Goal: Information Seeking & Learning: Learn about a topic

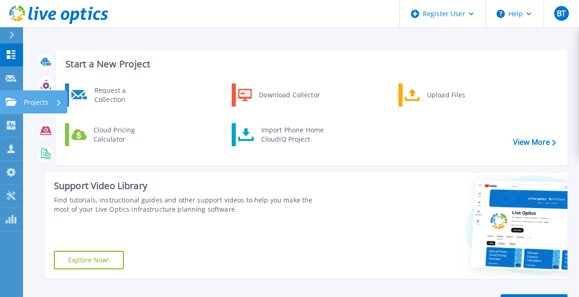
click at [21, 107] on link "Projects Projects" at bounding box center [11, 101] width 23 height 23
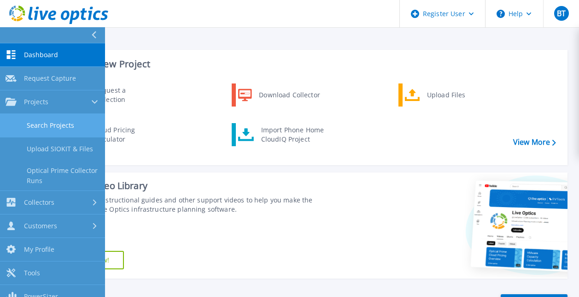
click at [54, 126] on link "Search Projects" at bounding box center [52, 125] width 105 height 23
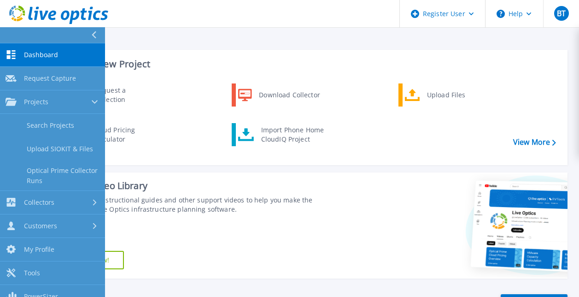
click at [46, 125] on link "Search Projects" at bounding box center [52, 125] width 105 height 23
click at [33, 127] on link "Search Projects" at bounding box center [52, 125] width 105 height 23
click at [41, 137] on link "Search Projects" at bounding box center [52, 125] width 105 height 23
click at [40, 133] on link "Search Projects" at bounding box center [52, 125] width 105 height 23
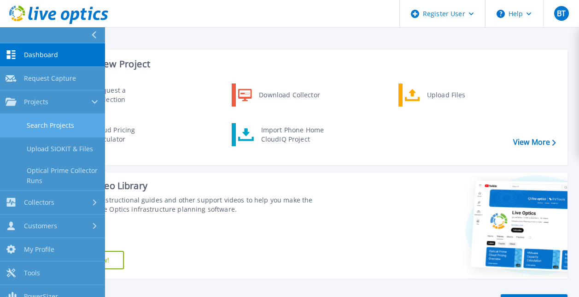
click at [62, 118] on link "Search Projects" at bounding box center [52, 125] width 105 height 23
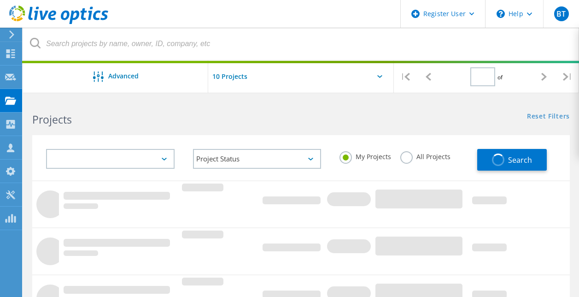
type input "1"
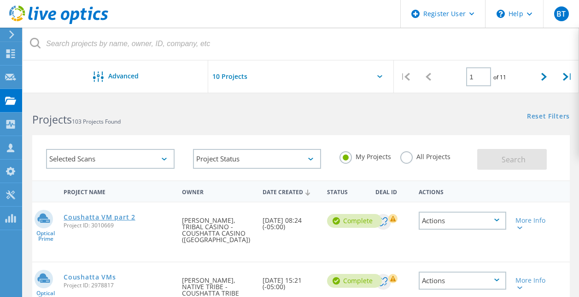
click at [100, 216] on link "Coushatta VM part 2" at bounding box center [99, 217] width 71 height 6
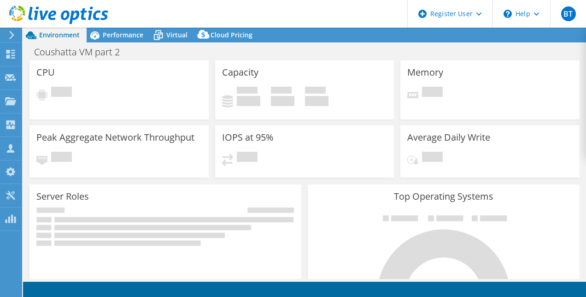
select select "USD"
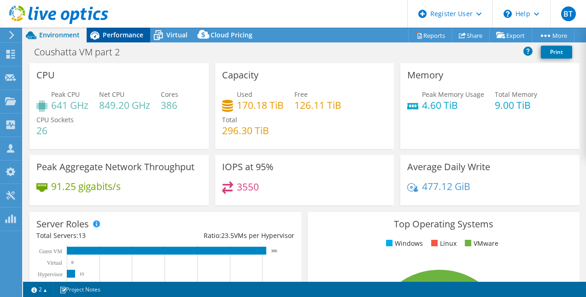
click at [130, 37] on span "Performance" at bounding box center [123, 34] width 41 height 9
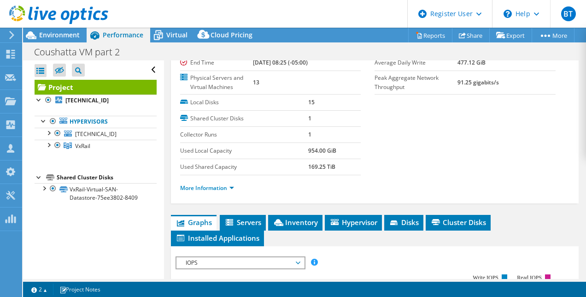
scroll to position [118, 0]
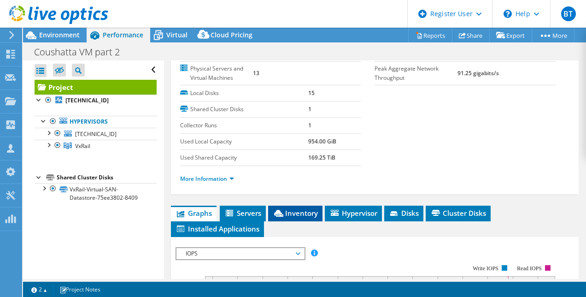
click at [289, 213] on span "Inventory" at bounding box center [295, 212] width 45 height 9
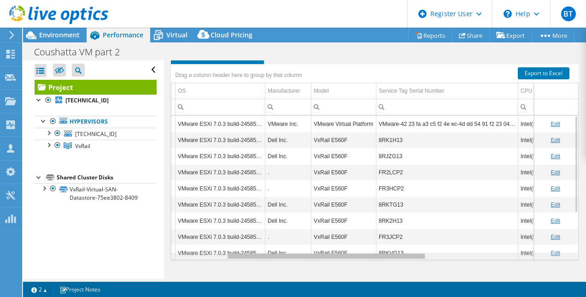
scroll to position [0, 0]
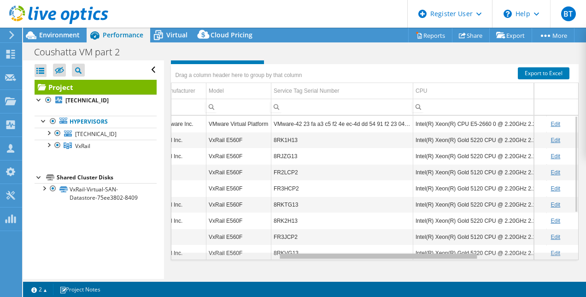
drag, startPoint x: 339, startPoint y: 257, endPoint x: 452, endPoint y: 258, distance: 112.8
click at [452, 258] on body "BT Dell User Breana Thibodeaux Breana.Thibodeaux@Dell.com Dell My Profile Log O…" at bounding box center [293, 148] width 586 height 297
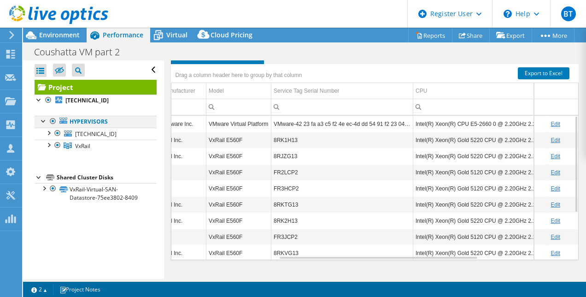
click at [46, 120] on div at bounding box center [43, 120] width 9 height 9
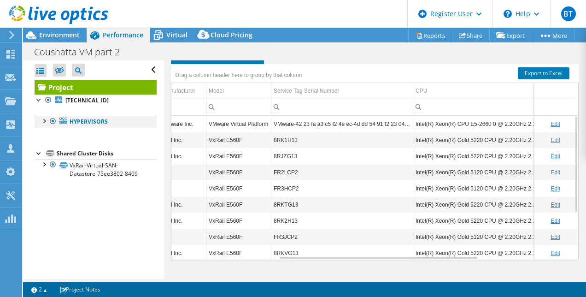
click at [42, 119] on div at bounding box center [43, 120] width 9 height 9
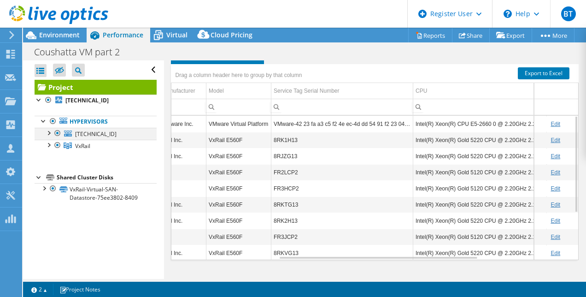
click at [48, 134] on div at bounding box center [48, 132] width 9 height 9
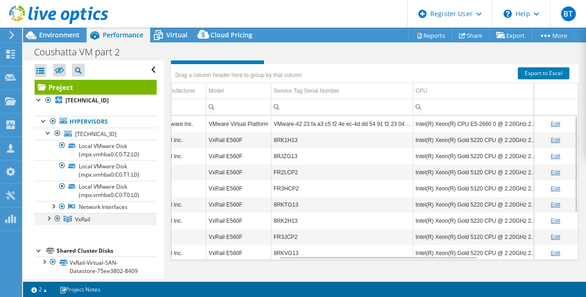
click at [44, 217] on div at bounding box center [48, 217] width 9 height 9
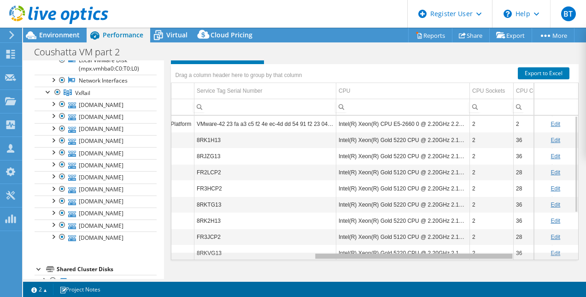
scroll to position [0, 317]
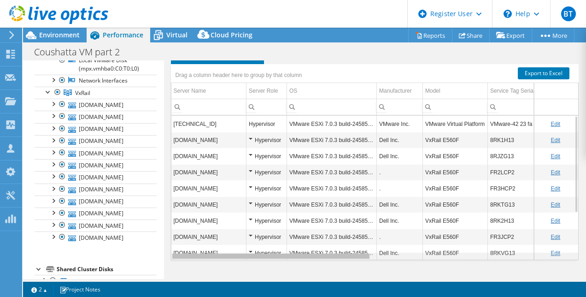
drag, startPoint x: 361, startPoint y: 256, endPoint x: 213, endPoint y: 248, distance: 148.0
click at [213, 248] on body "BT Dell User Breana Thibodeaux Breana.Thibodeaux@Dell.com Dell My Profile Log O…" at bounding box center [293, 148] width 586 height 297
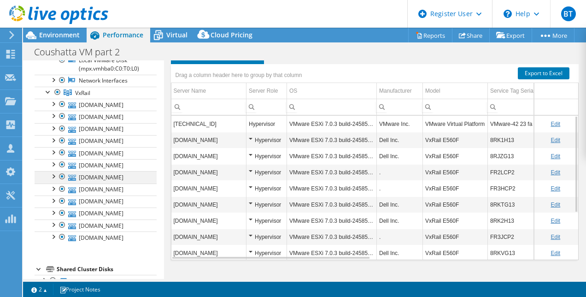
click at [63, 176] on div at bounding box center [62, 176] width 9 height 11
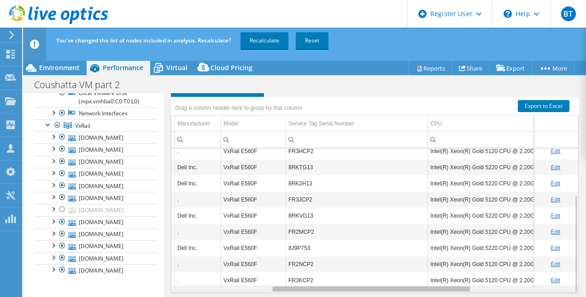
drag, startPoint x: 265, startPoint y: 285, endPoint x: 362, endPoint y: 285, distance: 96.7
click at [362, 285] on body "BT Dell User Breana Thibodeaux Breana.Thibodeaux@Dell.com Dell My Profile Log O…" at bounding box center [293, 148] width 586 height 297
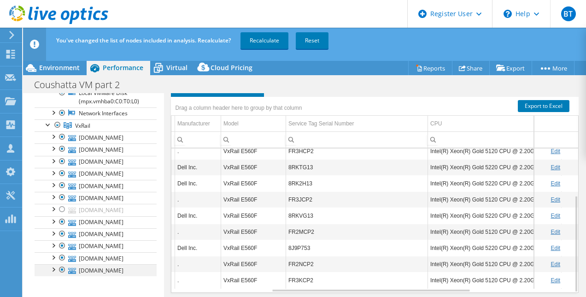
click at [62, 268] on div at bounding box center [62, 269] width 9 height 11
click at [63, 257] on div at bounding box center [62, 257] width 9 height 11
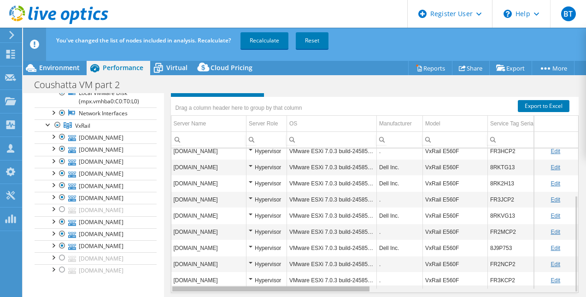
drag, startPoint x: 339, startPoint y: 288, endPoint x: 209, endPoint y: 283, distance: 130.5
click at [209, 283] on body "BT Dell User Breana Thibodeaux Breana.Thibodeaux@Dell.com Dell My Profile Log O…" at bounding box center [293, 148] width 586 height 297
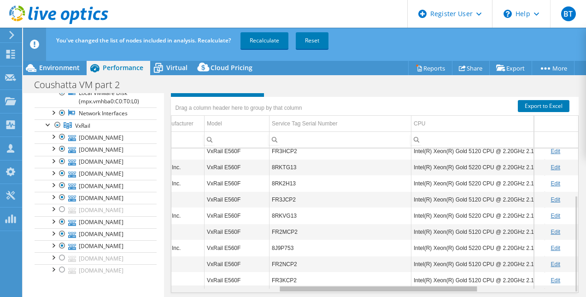
drag, startPoint x: 342, startPoint y: 286, endPoint x: 454, endPoint y: 285, distance: 111.9
click at [454, 285] on body "BT Dell User Breana Thibodeaux Breana.Thibodeaux@Dell.com Dell My Profile Log O…" at bounding box center [293, 148] width 586 height 297
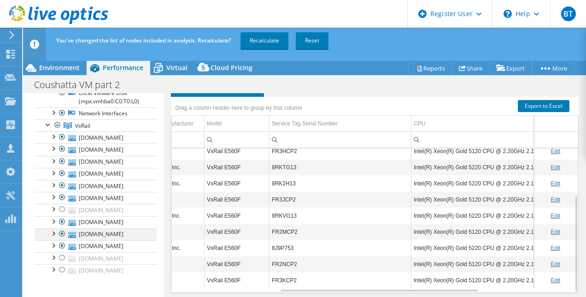
click at [62, 231] on div at bounding box center [62, 233] width 9 height 11
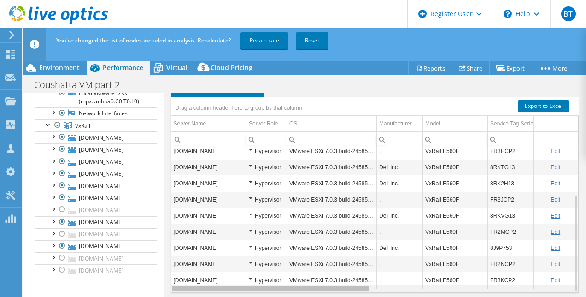
drag, startPoint x: 358, startPoint y: 287, endPoint x: 210, endPoint y: 268, distance: 149.4
click at [222, 290] on body "BT Dell User Breana Thibodeaux Breana.Thibodeaux@Dell.com Dell My Profile Log O…" at bounding box center [293, 148] width 586 height 297
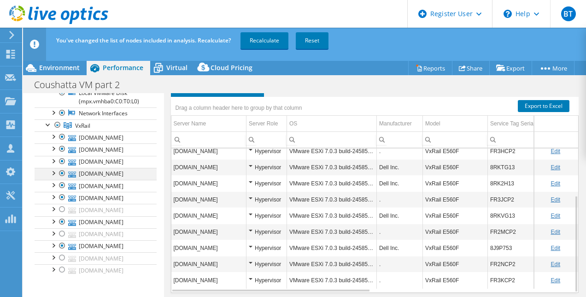
click at [63, 171] on div at bounding box center [62, 173] width 9 height 11
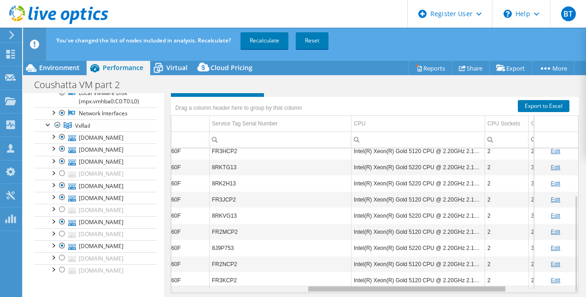
drag, startPoint x: 321, startPoint y: 290, endPoint x: 523, endPoint y: 271, distance: 203.6
click at [473, 284] on body "BT Dell User Breana Thibodeaux Breana.Thibodeaux@Dell.com Dell My Profile Log O…" at bounding box center [293, 148] width 586 height 297
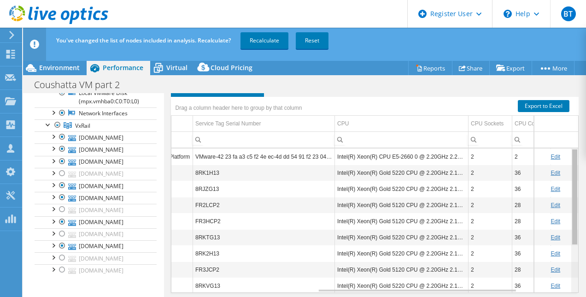
drag, startPoint x: 567, startPoint y: 261, endPoint x: 555, endPoint y: 194, distance: 67.5
click at [555, 194] on body "BT Dell User Breana Thibodeaux Breana.Thibodeaux@Dell.com Dell My Profile Log O…" at bounding box center [293, 148] width 586 height 297
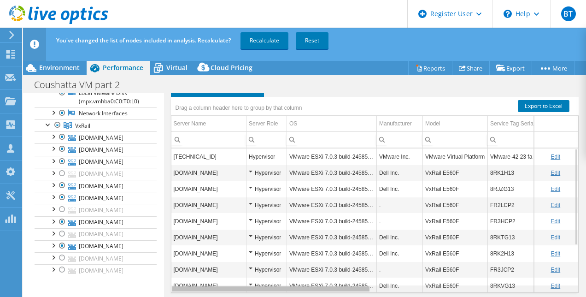
drag, startPoint x: 326, startPoint y: 287, endPoint x: 165, endPoint y: 287, distance: 160.3
click at [165, 287] on body "BT Dell User Breana Thibodeaux Breana.Thibodeaux@Dell.com Dell My Profile Log O…" at bounding box center [293, 148] width 586 height 297
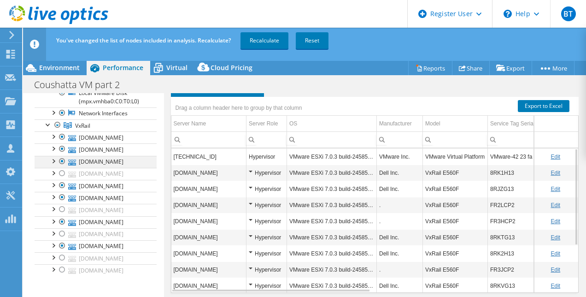
click at [62, 160] on div at bounding box center [62, 161] width 9 height 11
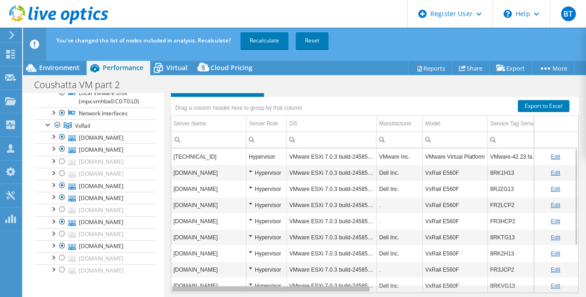
drag, startPoint x: 314, startPoint y: 287, endPoint x: 269, endPoint y: 280, distance: 45.4
click at [269, 280] on body "BT Dell User Breana Thibodeaux Breana.Thibodeaux@Dell.com Dell My Profile Log O…" at bounding box center [293, 148] width 586 height 297
drag, startPoint x: 292, startPoint y: 288, endPoint x: 267, endPoint y: 288, distance: 25.8
click at [267, 288] on body "BT Dell User Breana Thibodeaux Breana.Thibodeaux@Dell.com Dell My Profile Log O…" at bounding box center [293, 148] width 586 height 297
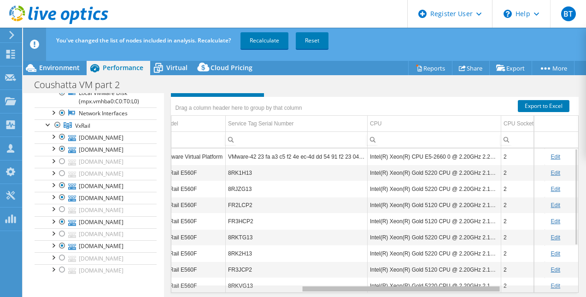
drag, startPoint x: 281, startPoint y: 286, endPoint x: 416, endPoint y: 289, distance: 135.4
click at [416, 289] on body "BT Dell User Breana Thibodeaux Breana.Thibodeaux@Dell.com Dell My Profile Log O…" at bounding box center [293, 148] width 586 height 297
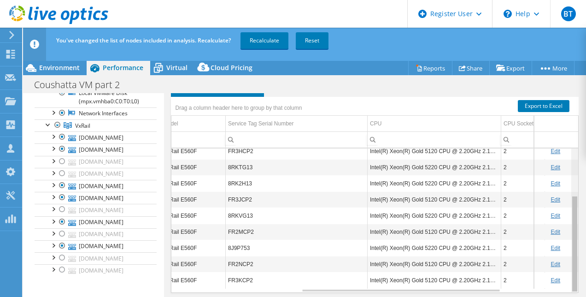
drag, startPoint x: 566, startPoint y: 234, endPoint x: 553, endPoint y: 296, distance: 63.5
click at [557, 296] on html "BT Dell User Breana Thibodeaux Breana.Thibodeaux@Dell.com Dell My Profile Log O…" at bounding box center [293, 148] width 586 height 297
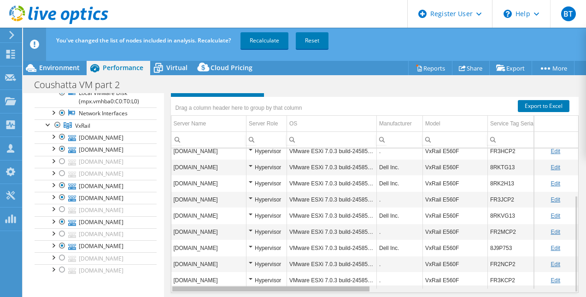
drag, startPoint x: 403, startPoint y: 286, endPoint x: 242, endPoint y: 289, distance: 161.7
click at [242, 289] on body "BT Dell User Breana Thibodeaux Breana.Thibodeaux@Dell.com Dell My Profile Log O…" at bounding box center [293, 148] width 586 height 297
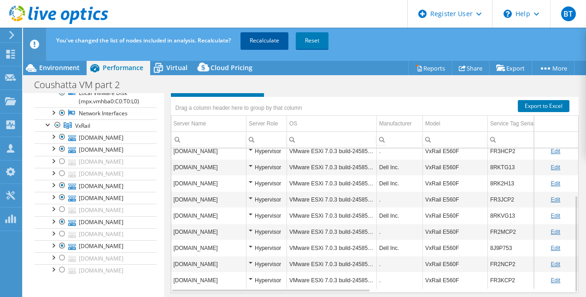
click at [266, 39] on link "Recalculate" at bounding box center [264, 40] width 48 height 17
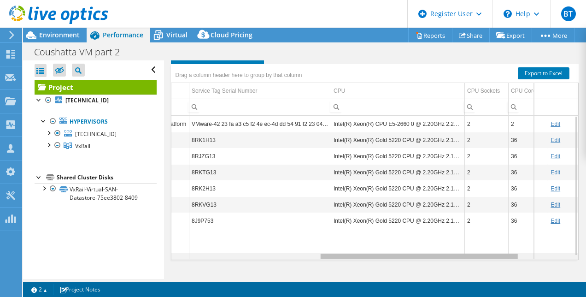
drag, startPoint x: 346, startPoint y: 255, endPoint x: 500, endPoint y: 257, distance: 153.8
click at [500, 257] on body "BT Dell User Breana Thibodeaux Breana.Thibodeaux@Dell.com Dell My Profile Log O…" at bounding box center [293, 148] width 586 height 297
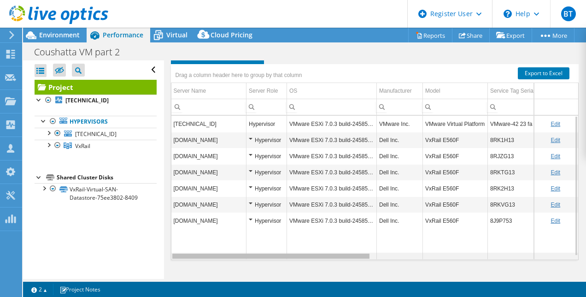
drag, startPoint x: 396, startPoint y: 255, endPoint x: 193, endPoint y: 259, distance: 203.1
click at [198, 260] on body "BT Dell User Breana Thibodeaux Breana.Thibodeaux@Dell.com Dell My Profile Log O…" at bounding box center [293, 148] width 586 height 297
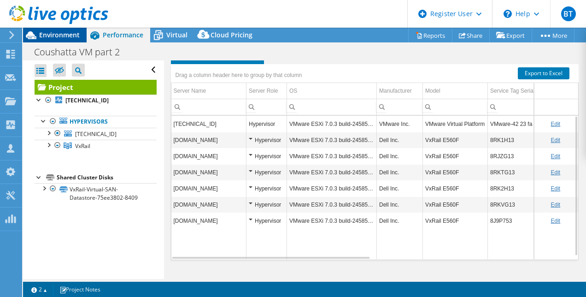
click at [64, 33] on span "Environment" at bounding box center [59, 34] width 41 height 9
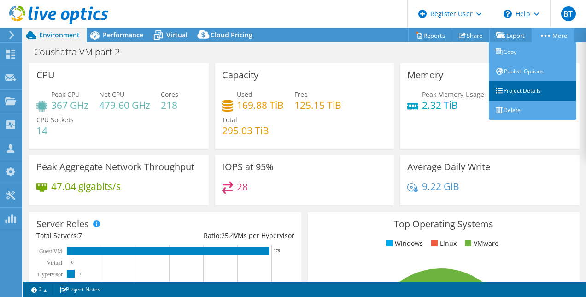
click at [532, 89] on link "Project Details" at bounding box center [533, 90] width 88 height 19
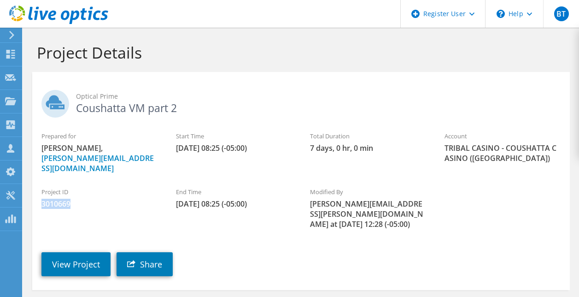
drag, startPoint x: 79, startPoint y: 196, endPoint x: 37, endPoint y: 195, distance: 41.9
click at [37, 195] on div "Project ID 3010669" at bounding box center [99, 197] width 134 height 31
drag, startPoint x: 37, startPoint y: 195, endPoint x: 50, endPoint y: 193, distance: 13.0
copy span "3010669"
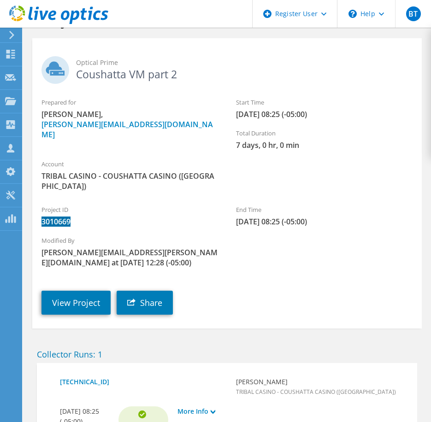
scroll to position [46, 0]
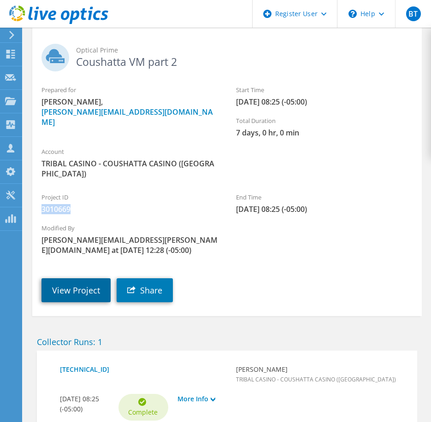
click at [87, 278] on link "View Project" at bounding box center [75, 290] width 69 height 24
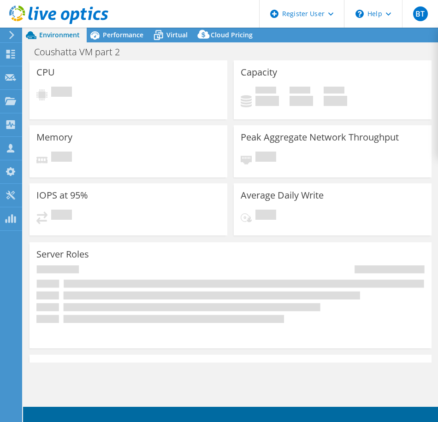
select select "USD"
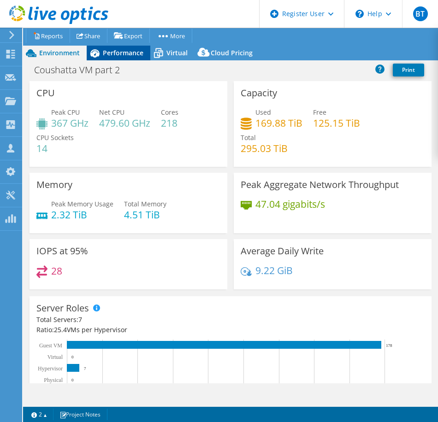
click at [100, 51] on icon at bounding box center [95, 53] width 16 height 16
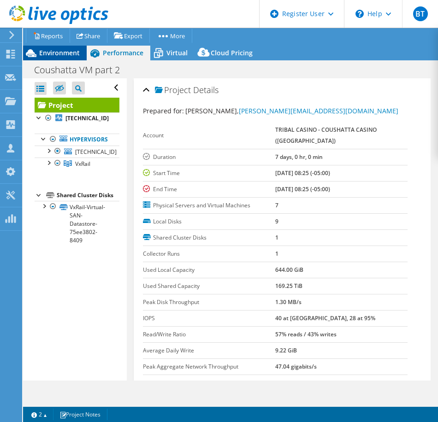
click at [63, 52] on span "Environment" at bounding box center [59, 52] width 41 height 9
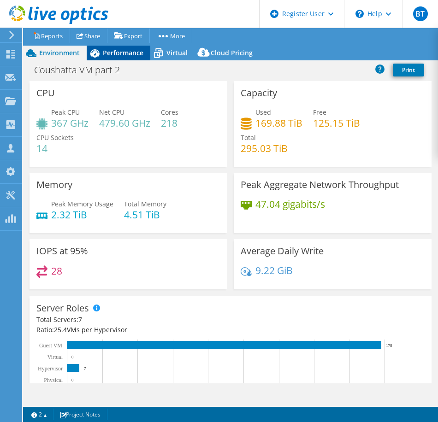
click at [124, 58] on div "Performance" at bounding box center [119, 53] width 64 height 15
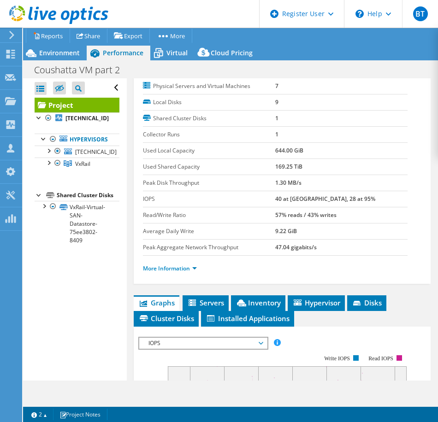
scroll to position [209, 0]
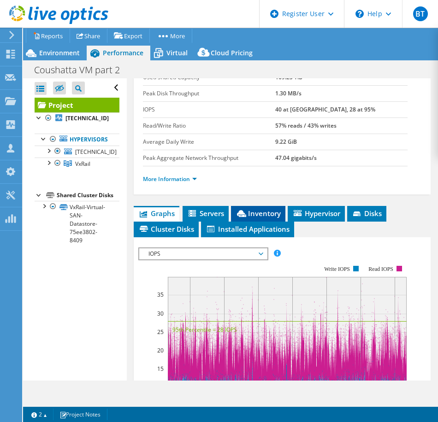
click at [260, 209] on span "Inventory" at bounding box center [257, 213] width 45 height 9
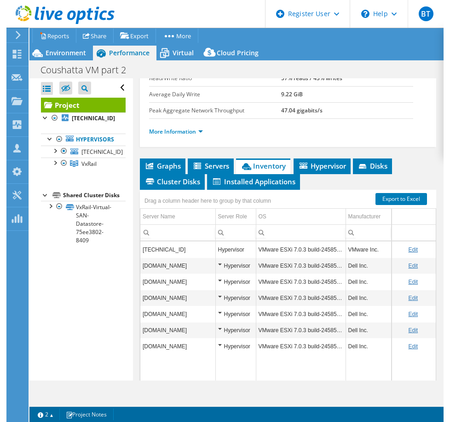
scroll to position [262, 0]
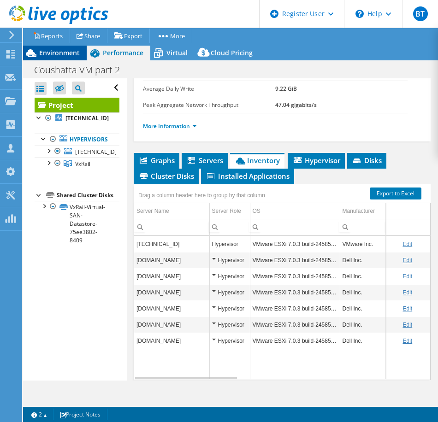
click at [58, 57] on div "Environment" at bounding box center [55, 53] width 64 height 15
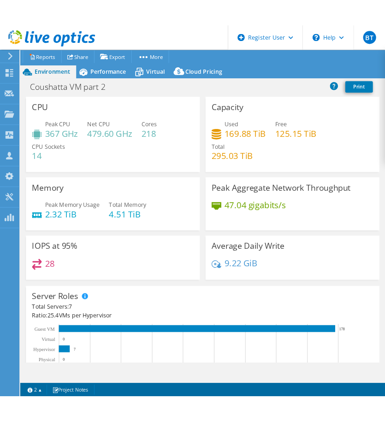
scroll to position [257, 0]
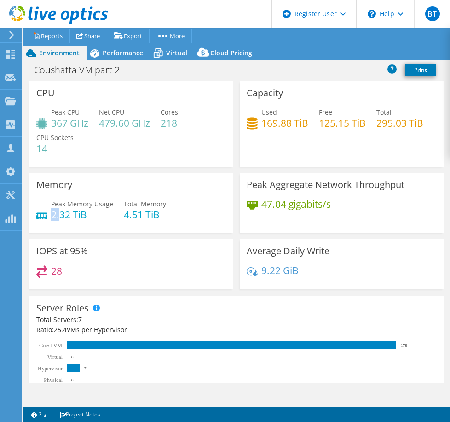
drag, startPoint x: 58, startPoint y: 220, endPoint x: 53, endPoint y: 214, distance: 8.1
click at [53, 214] on h4 "2.32 TiB" at bounding box center [82, 215] width 62 height 10
drag, startPoint x: 53, startPoint y: 214, endPoint x: 65, endPoint y: 222, distance: 15.3
click at [65, 222] on div "Peak Memory Usage 2.32 TiB Total Memory 4.51 TiB" at bounding box center [131, 214] width 190 height 30
drag, startPoint x: 378, startPoint y: 126, endPoint x: 412, endPoint y: 128, distance: 34.6
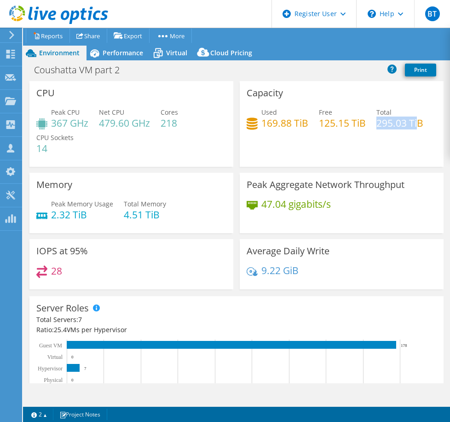
click at [412, 128] on h4 "295.03 TiB" at bounding box center [400, 123] width 47 height 10
drag, startPoint x: 412, startPoint y: 128, endPoint x: 406, endPoint y: 148, distance: 20.7
click at [406, 148] on div "Capacity Used 169.88 TiB Free 125.15 TiB Total 295.03 TiB" at bounding box center [342, 124] width 204 height 86
drag, startPoint x: 371, startPoint y: 125, endPoint x: 402, endPoint y: 127, distance: 30.9
click at [402, 126] on div "Used 169.88 TiB Free 125.15 TiB Total 295.03 TiB" at bounding box center [342, 122] width 190 height 30
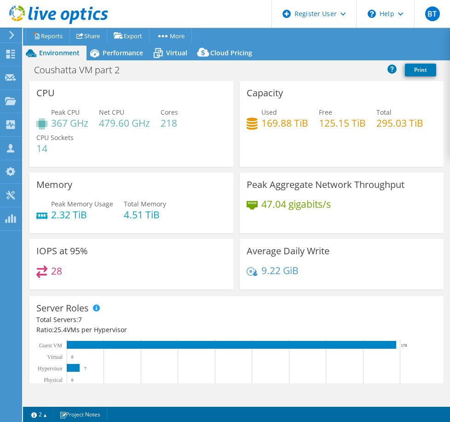
drag, startPoint x: 402, startPoint y: 127, endPoint x: 323, endPoint y: 157, distance: 84.0
click at [323, 157] on div "Capacity Used 169.88 TiB Free 125.15 TiB Total 295.03 TiB" at bounding box center [342, 124] width 204 height 86
drag, startPoint x: 257, startPoint y: 125, endPoint x: 310, endPoint y: 124, distance: 53.4
click at [310, 124] on div "Used 169.88 TiB Free 125.15 TiB Total 295.03 TiB" at bounding box center [342, 122] width 190 height 30
drag, startPoint x: 310, startPoint y: 124, endPoint x: 313, endPoint y: 135, distance: 11.7
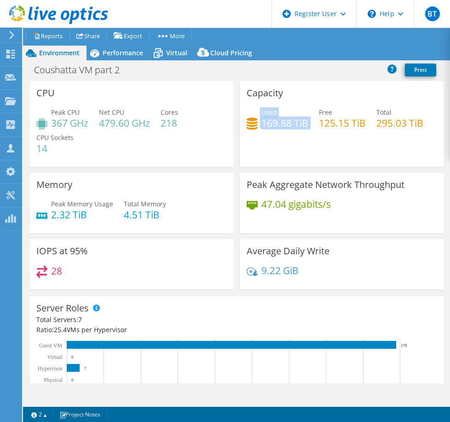
click at [313, 135] on div "Used 169.88 TiB Free 125.15 TiB Total 295.03 TiB" at bounding box center [342, 122] width 190 height 30
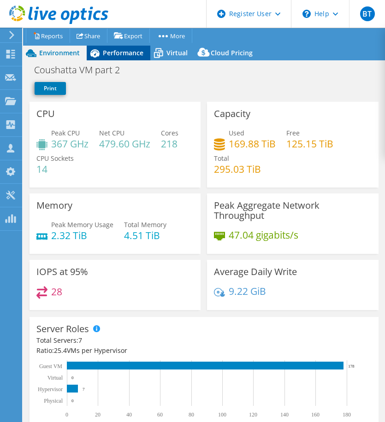
click at [105, 54] on span "Performance" at bounding box center [123, 52] width 41 height 9
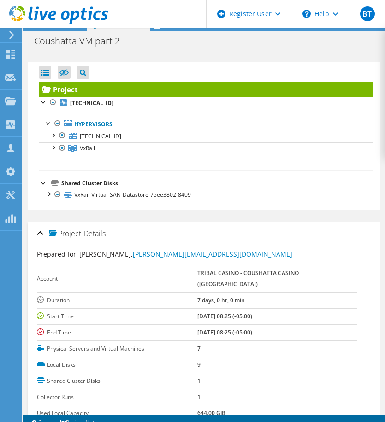
scroll to position [37, 0]
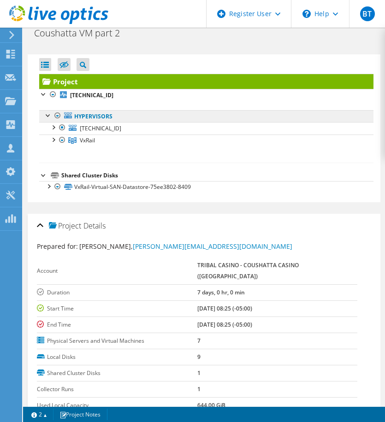
click at [48, 120] on link "Hypervisors" at bounding box center [206, 116] width 334 height 12
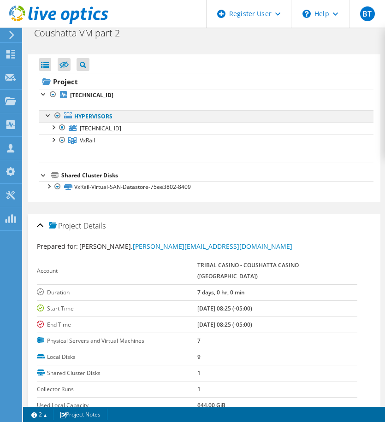
click at [47, 118] on div at bounding box center [48, 114] width 9 height 9
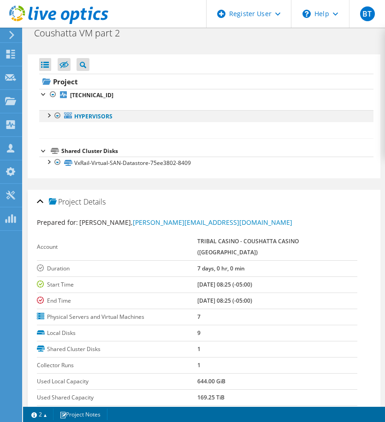
click at [47, 118] on div at bounding box center [48, 114] width 9 height 9
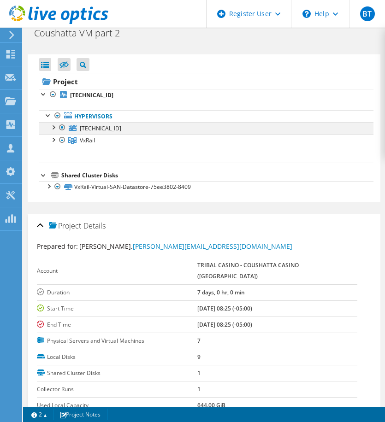
click at [50, 127] on div at bounding box center [52, 126] width 9 height 9
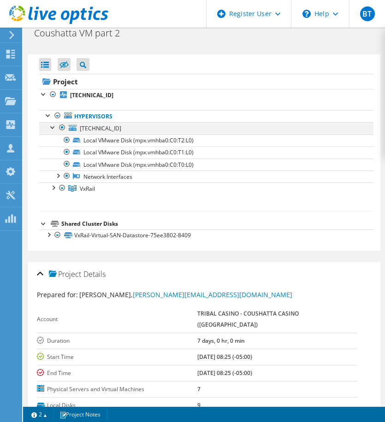
click at [50, 127] on div at bounding box center [52, 126] width 9 height 9
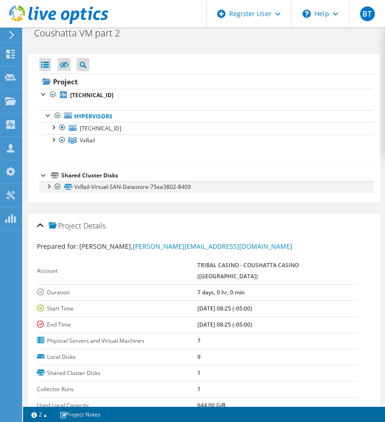
click at [45, 186] on div at bounding box center [48, 185] width 9 height 9
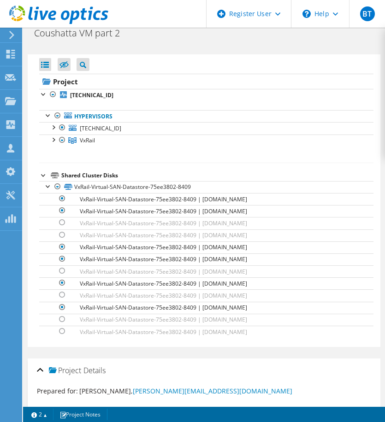
scroll to position [0, 0]
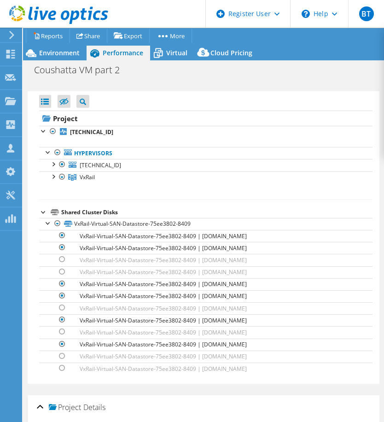
drag, startPoint x: 391, startPoint y: 281, endPoint x: 392, endPoint y: 317, distance: 36.0
click at [384, 317] on html "BT Dell User Breana Thibodeaux Breana.Thibodeaux@Dell.com Dell My Profile Log O…" at bounding box center [192, 211] width 384 height 422
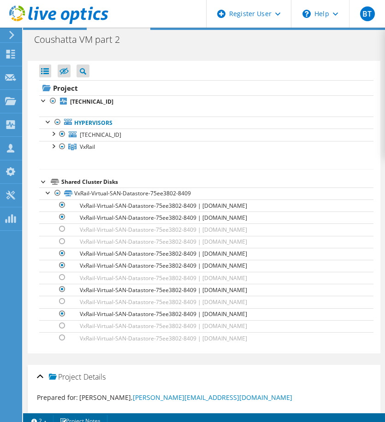
scroll to position [37, 0]
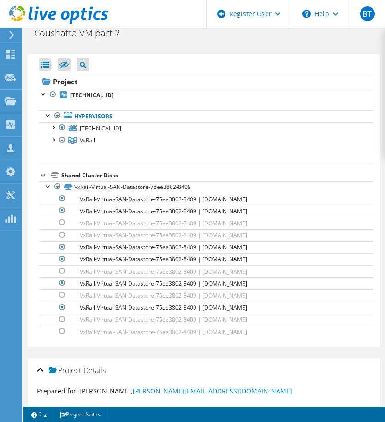
click at [43, 369] on div "Project Details" at bounding box center [204, 371] width 334 height 20
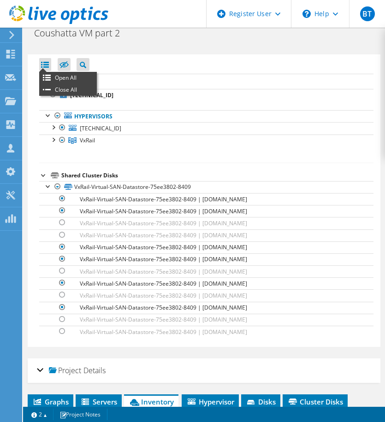
click at [46, 63] on div at bounding box center [45, 64] width 12 height 13
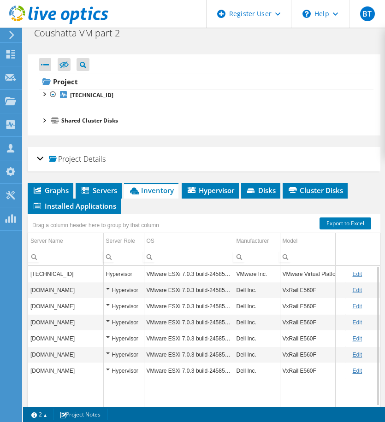
drag, startPoint x: 206, startPoint y: 401, endPoint x: 184, endPoint y: 399, distance: 21.7
click at [184, 399] on td "Data grid" at bounding box center [189, 394] width 90 height 30
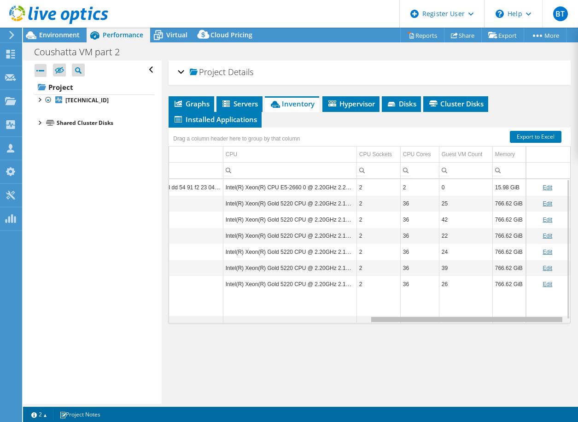
scroll to position [0, 406]
drag, startPoint x: 299, startPoint y: 321, endPoint x: 534, endPoint y: 328, distance: 235.0
click at [437, 328] on body "BT Dell User Breana Thibodeaux Breana.Thibodeaux@Dell.com Dell My Profile Log O…" at bounding box center [289, 211] width 578 height 422
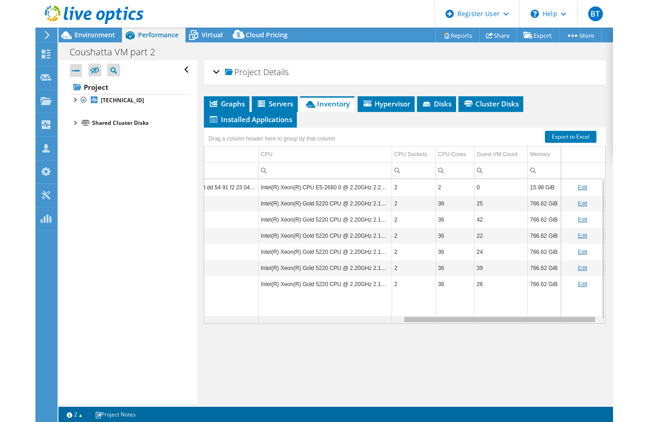
scroll to position [0, 407]
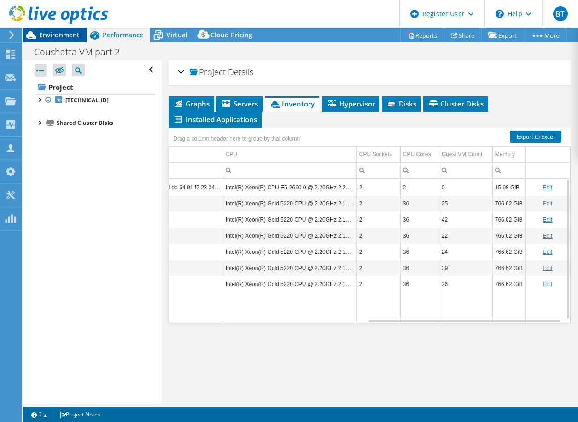
click at [42, 35] on span "Environment" at bounding box center [59, 34] width 41 height 9
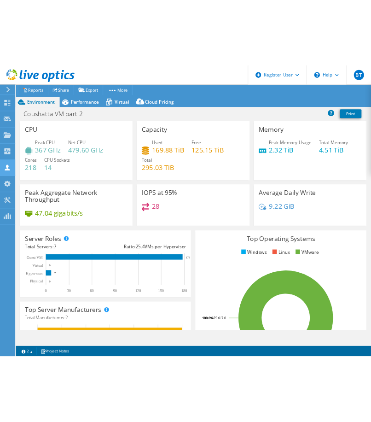
scroll to position [0, 319]
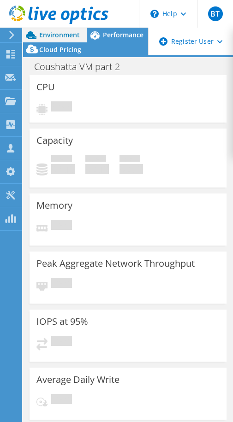
select select "USD"
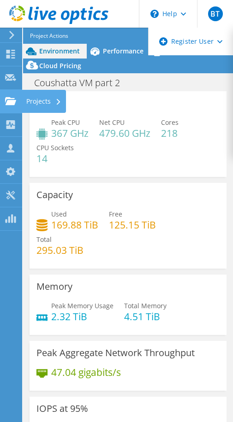
click at [9, 100] on use at bounding box center [10, 101] width 11 height 8
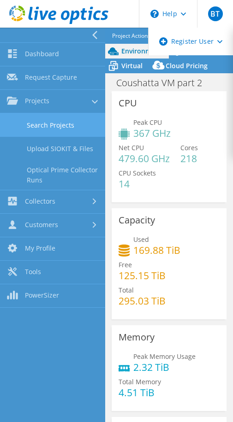
click at [43, 122] on link "Search Projects" at bounding box center [52, 124] width 105 height 23
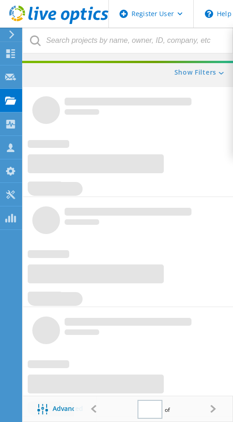
type input "1"
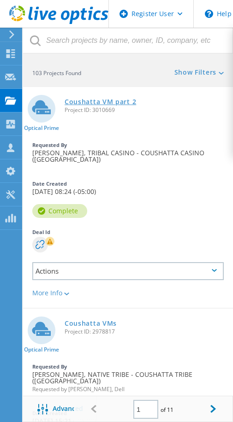
click at [75, 104] on link "Coushatta VM part 2" at bounding box center [99, 102] width 71 height 6
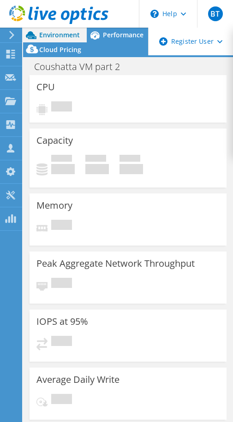
select select "USD"
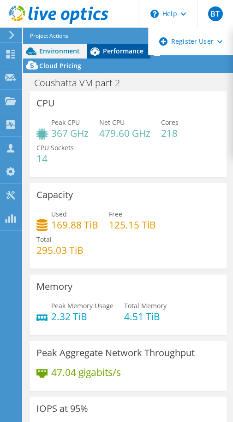
click at [110, 47] on span "Performance" at bounding box center [123, 51] width 41 height 9
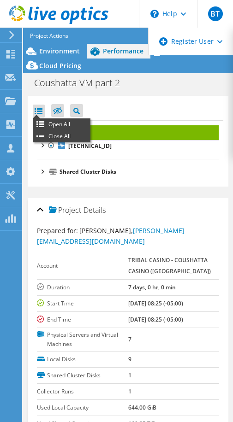
click at [38, 111] on div at bounding box center [39, 111] width 12 height 13
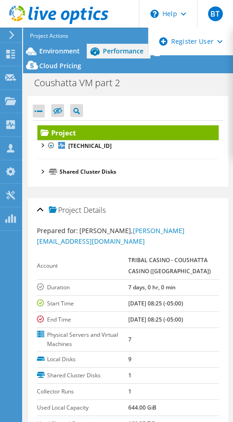
click at [38, 113] on div at bounding box center [39, 111] width 12 height 13
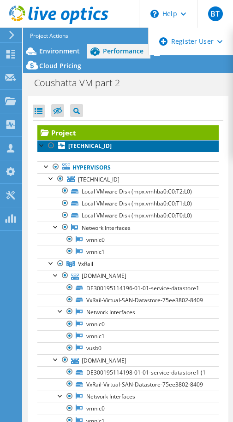
click at [45, 151] on link "[TECHNICAL_ID]" at bounding box center [127, 146] width 181 height 12
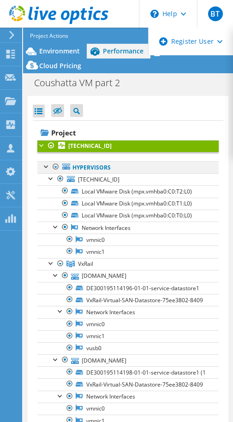
click at [42, 169] on div at bounding box center [46, 165] width 9 height 9
click at [46, 166] on div at bounding box center [46, 165] width 9 height 9
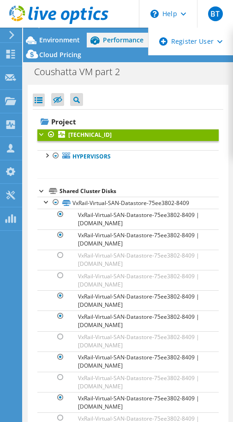
scroll to position [37, 0]
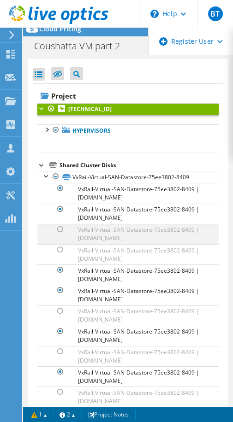
click at [60, 234] on div at bounding box center [60, 229] width 9 height 11
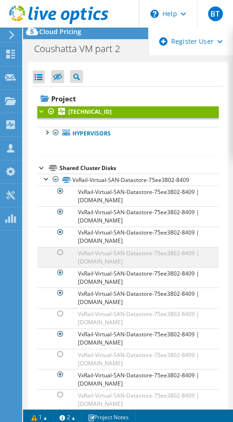
scroll to position [82, 0]
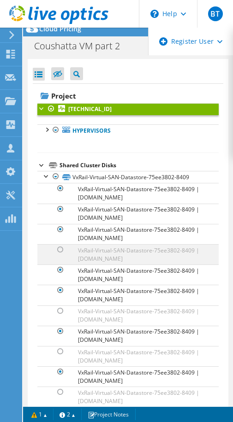
click at [61, 252] on div at bounding box center [60, 249] width 9 height 11
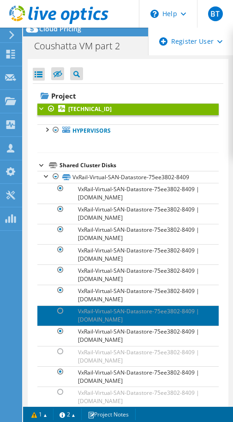
click at [66, 313] on link "VxRail-Virtual-SAN-Datastore-75ee3802-8409 | [DOMAIN_NAME]" at bounding box center [127, 315] width 181 height 20
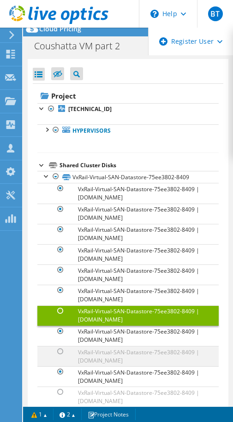
click at [65, 353] on div at bounding box center [60, 351] width 9 height 11
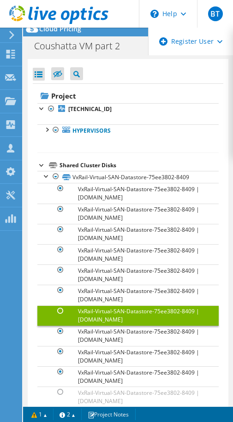
click at [58, 308] on div at bounding box center [60, 310] width 9 height 11
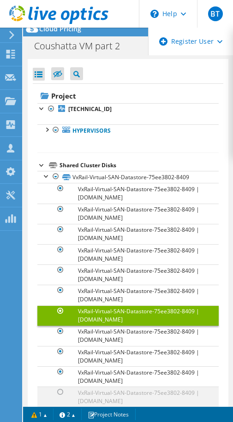
drag, startPoint x: 61, startPoint y: 390, endPoint x: 130, endPoint y: 314, distance: 102.4
click at [61, 390] on div at bounding box center [60, 391] width 9 height 11
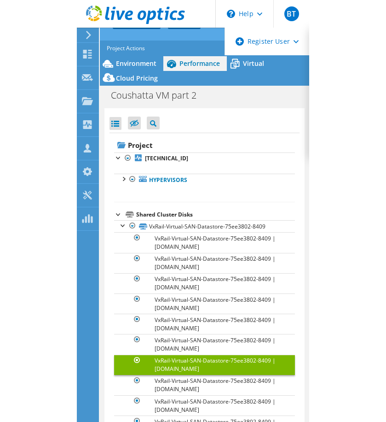
scroll to position [0, 0]
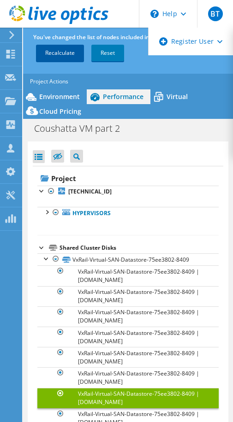
click at [60, 53] on link "Recalculate" at bounding box center [60, 53] width 48 height 17
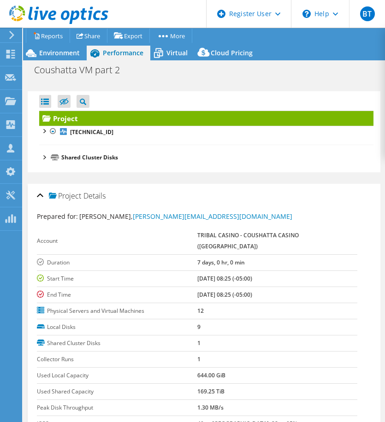
click at [51, 53] on span "Environment" at bounding box center [59, 52] width 41 height 9
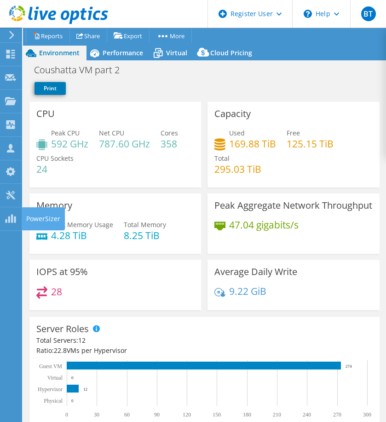
select select "USD"
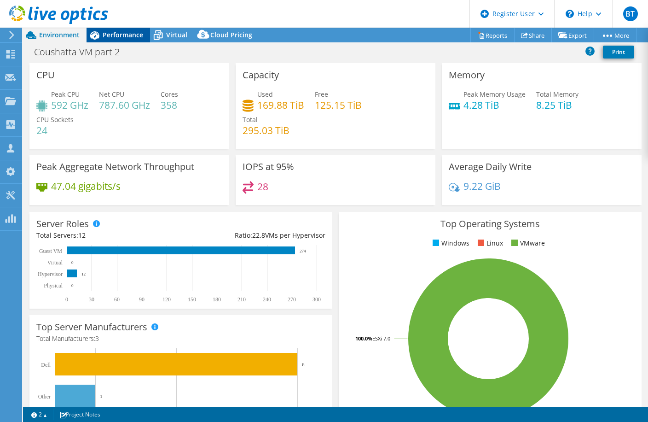
click at [113, 34] on span "Performance" at bounding box center [123, 34] width 41 height 9
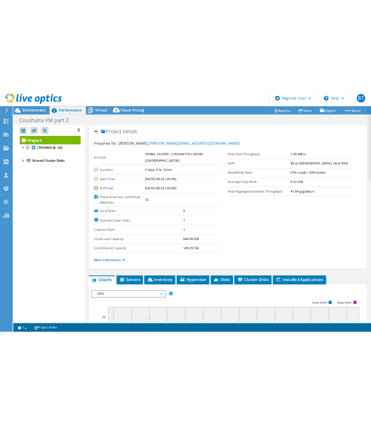
scroll to position [109, 0]
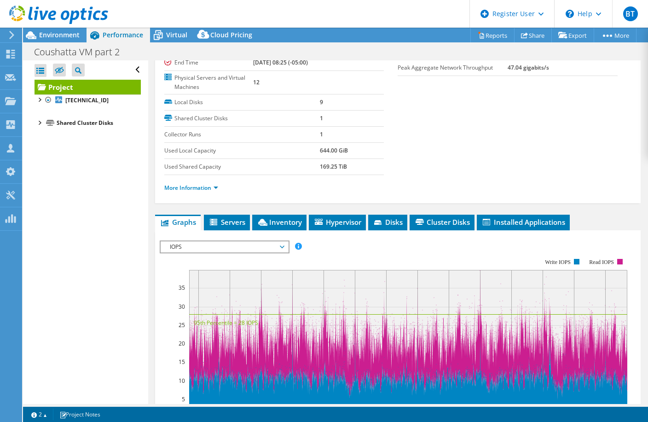
click at [40, 124] on div at bounding box center [39, 121] width 9 height 9
click at [39, 102] on div at bounding box center [39, 98] width 9 height 9
click at [128, 69] on div "Open All Close All Hide Excluded Nodes" at bounding box center [88, 69] width 106 height 19
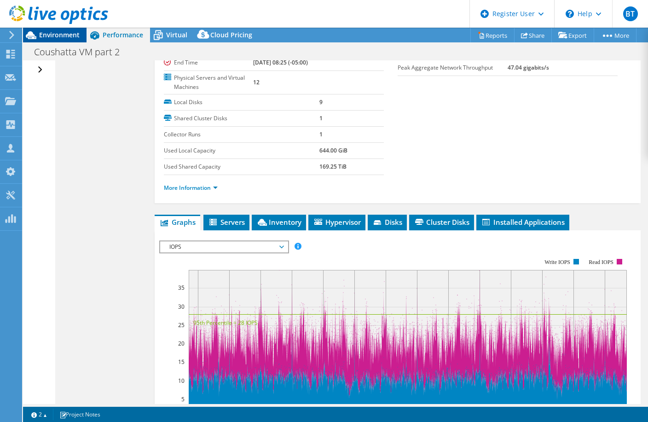
click at [29, 41] on icon at bounding box center [31, 35] width 16 height 16
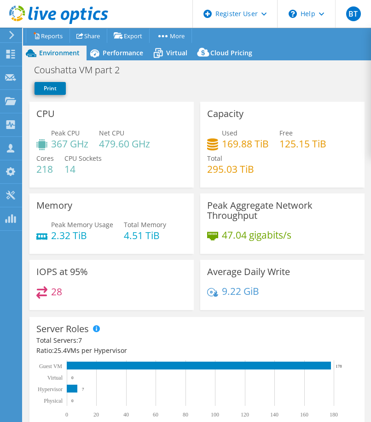
select select "USD"
